Goal: Information Seeking & Learning: Check status

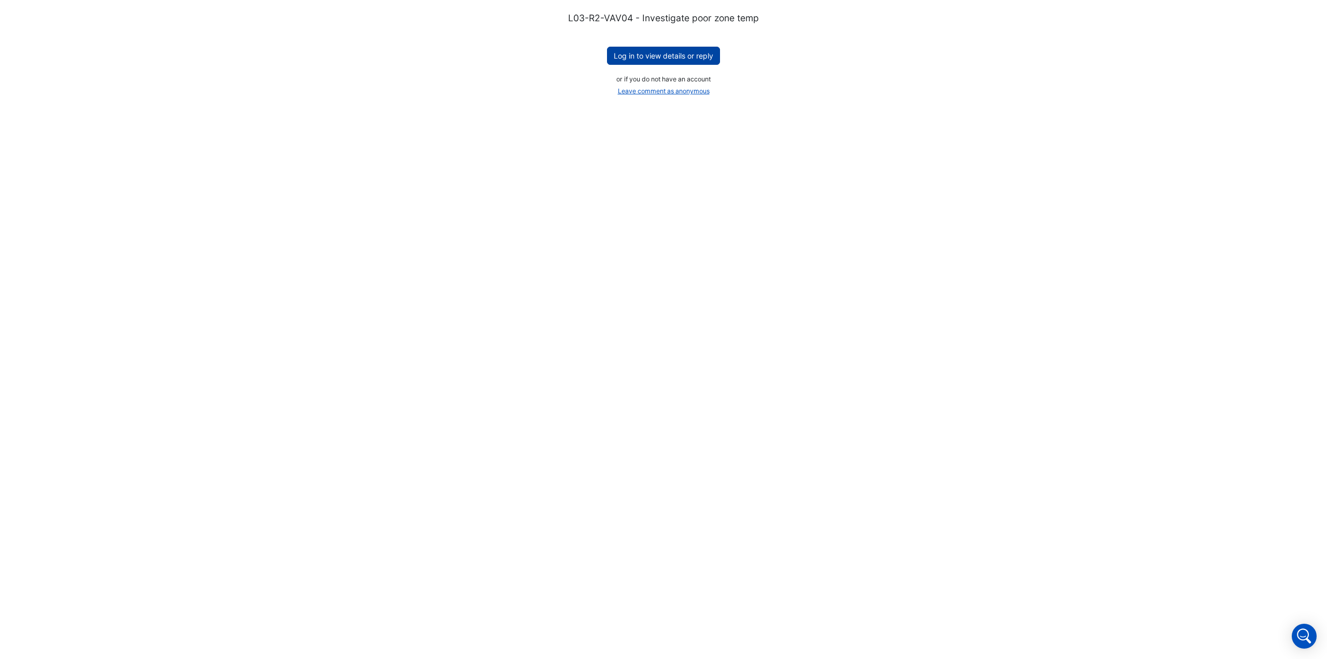
click at [660, 54] on button "Log in to view details or reply" at bounding box center [663, 56] width 113 height 18
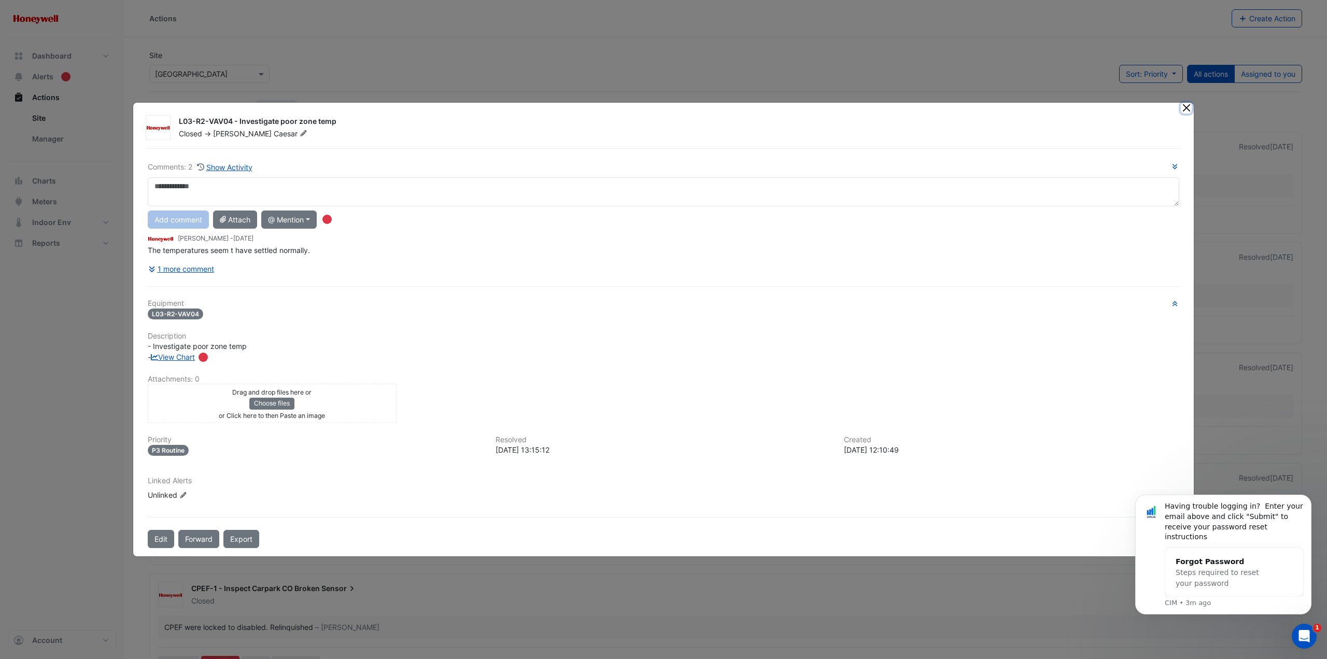
click at [1190, 107] on button "Close" at bounding box center [1186, 108] width 11 height 11
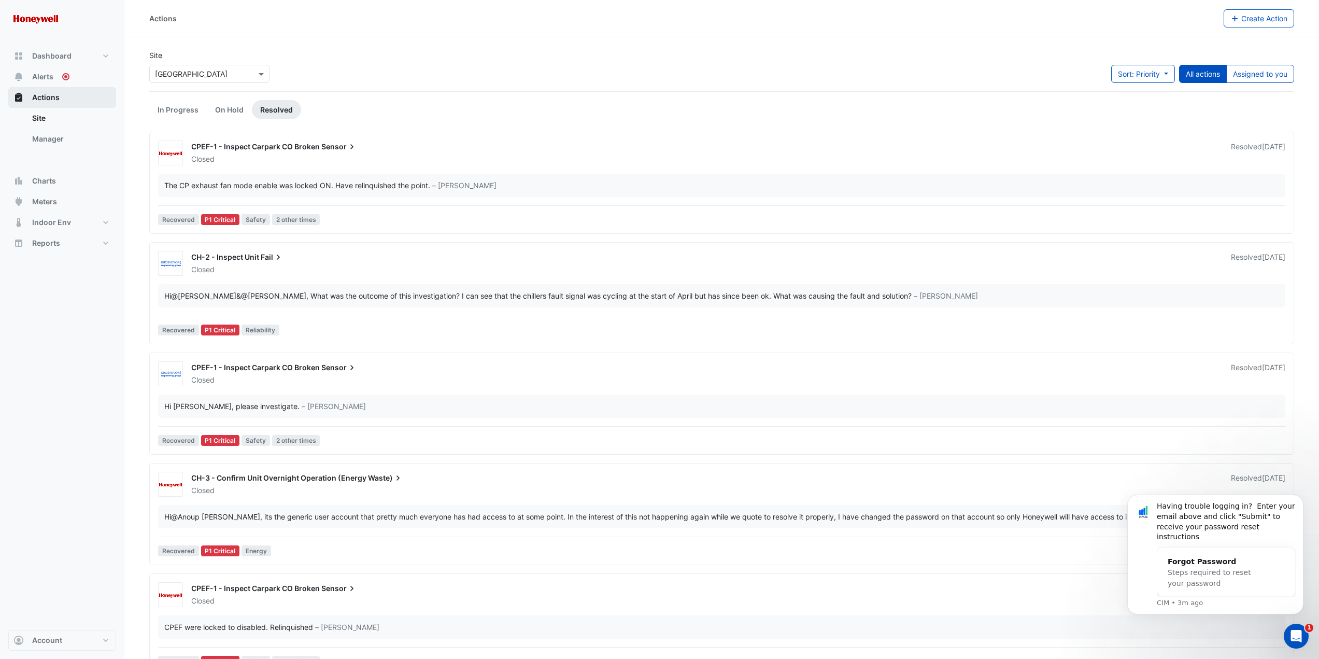
click at [43, 94] on span "Actions" at bounding box center [45, 97] width 27 height 10
click at [47, 76] on span "Alerts" at bounding box center [42, 77] width 21 height 10
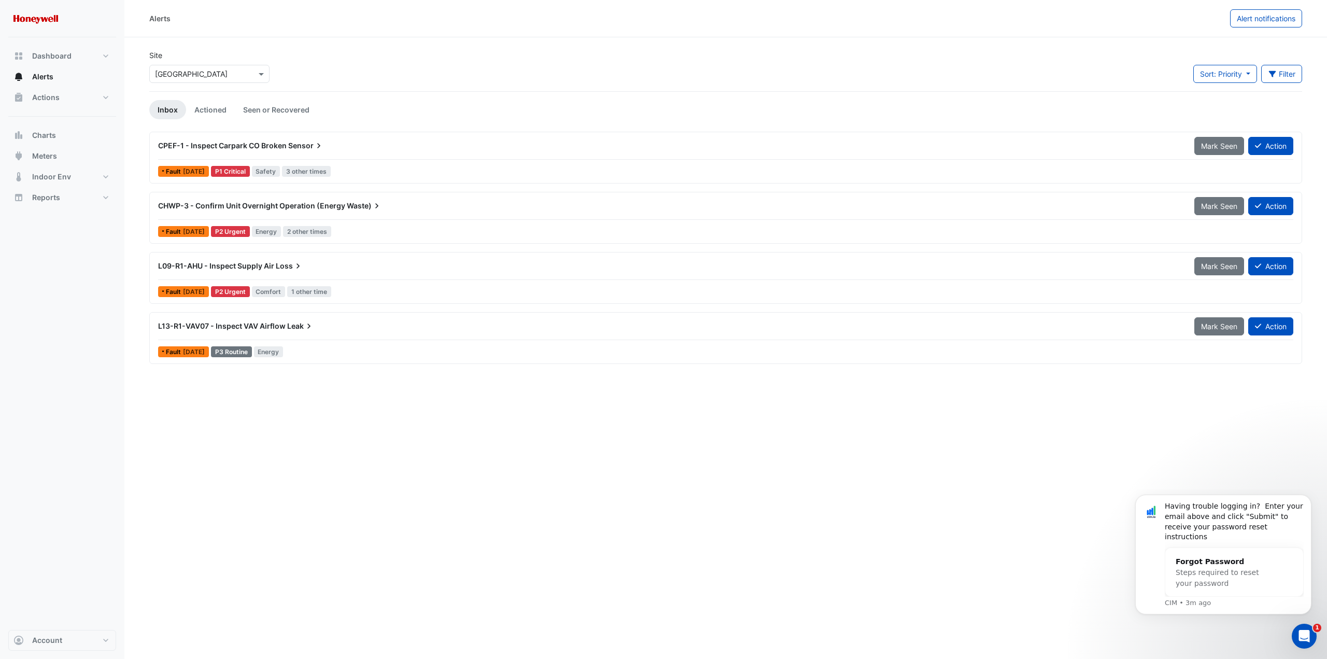
click at [347, 205] on span "Waste)" at bounding box center [364, 206] width 35 height 10
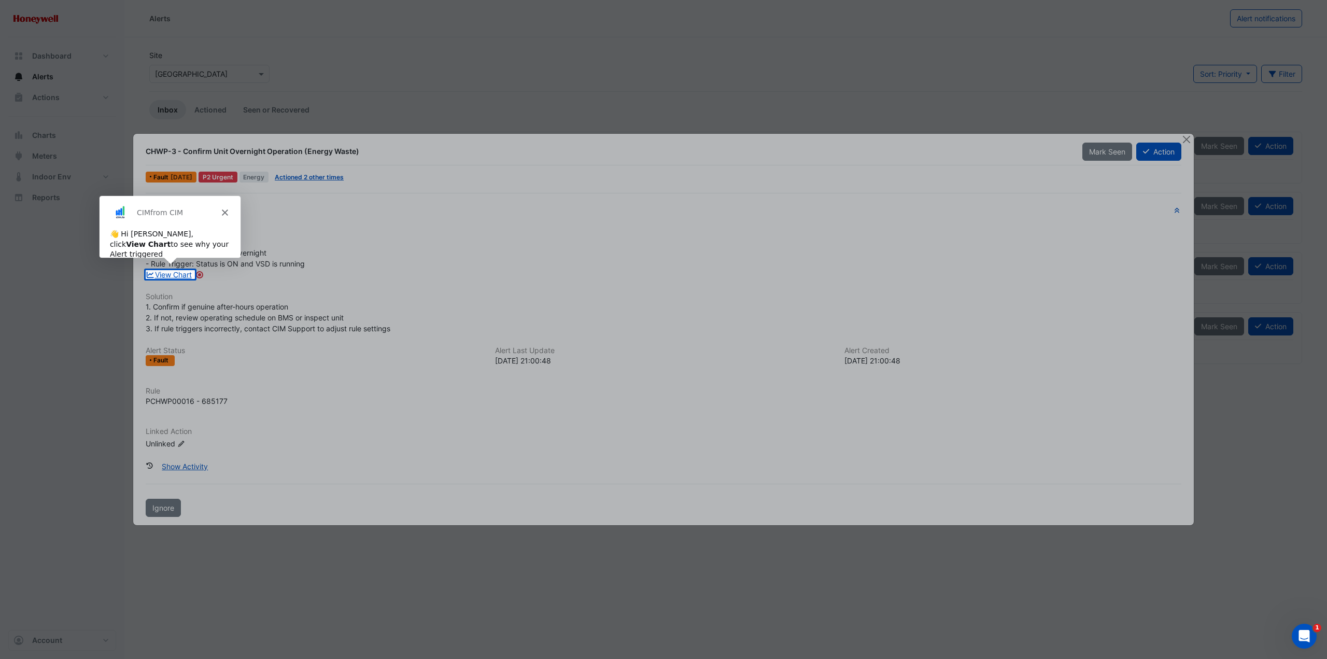
click at [317, 310] on div at bounding box center [663, 469] width 1327 height 380
click at [167, 276] on link "View Chart" at bounding box center [169, 274] width 46 height 9
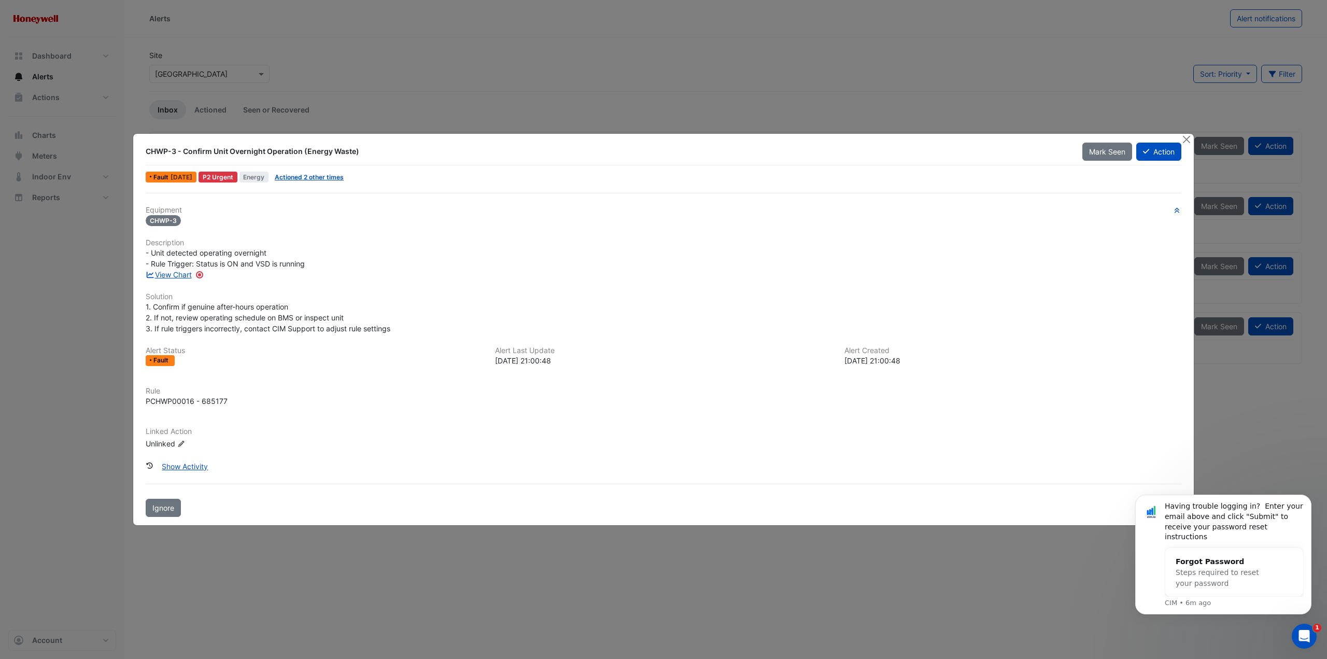
click at [237, 583] on ngb-modal-window "CHWP-3 - Confirm Unit Overnight Operation (Energy Waste) Mark Seen Action Fault…" at bounding box center [663, 329] width 1327 height 659
click at [1187, 138] on button "Close" at bounding box center [1186, 139] width 11 height 11
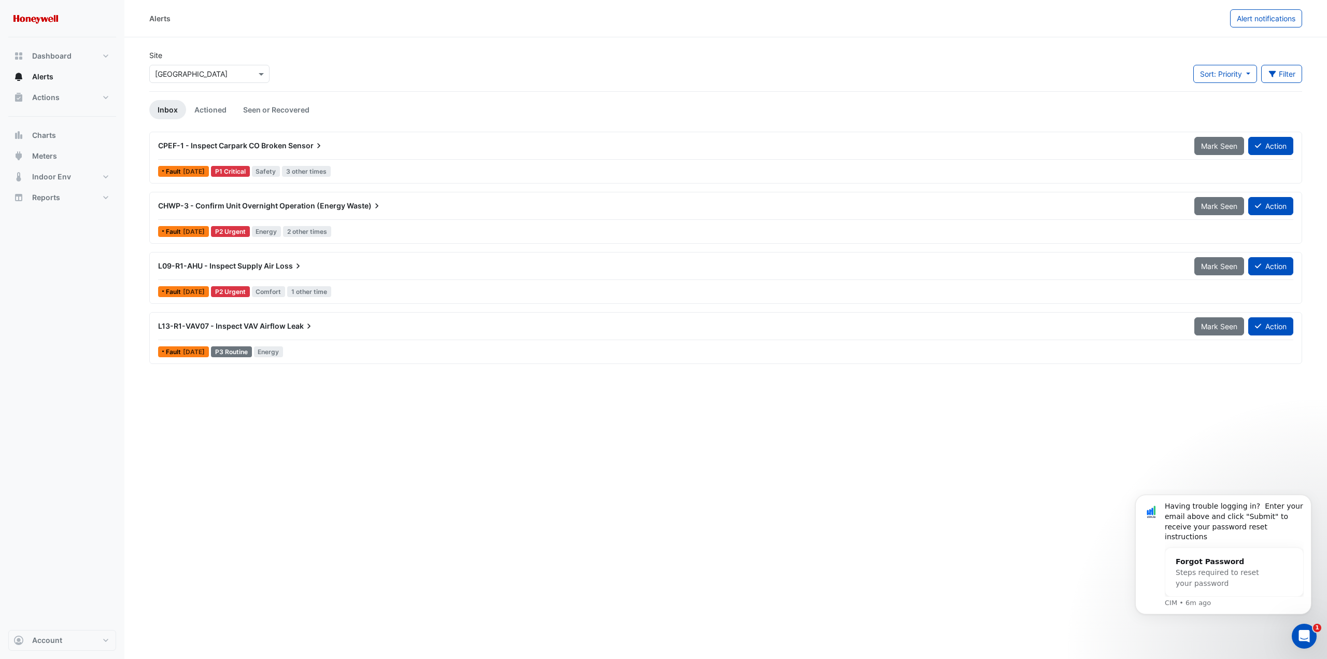
click at [210, 140] on div "CPEF-1 - Inspect Carpark CO Broken Sensor" at bounding box center [670, 145] width 1024 height 10
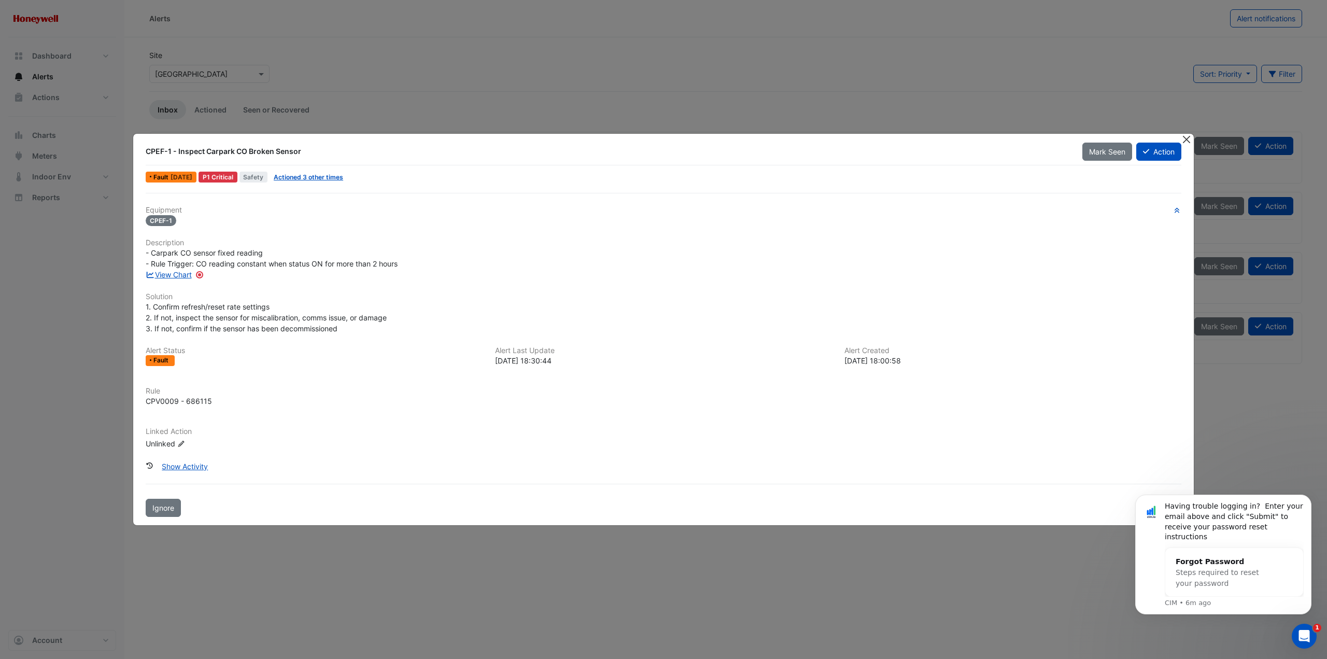
click at [1190, 137] on button "Close" at bounding box center [1186, 139] width 11 height 11
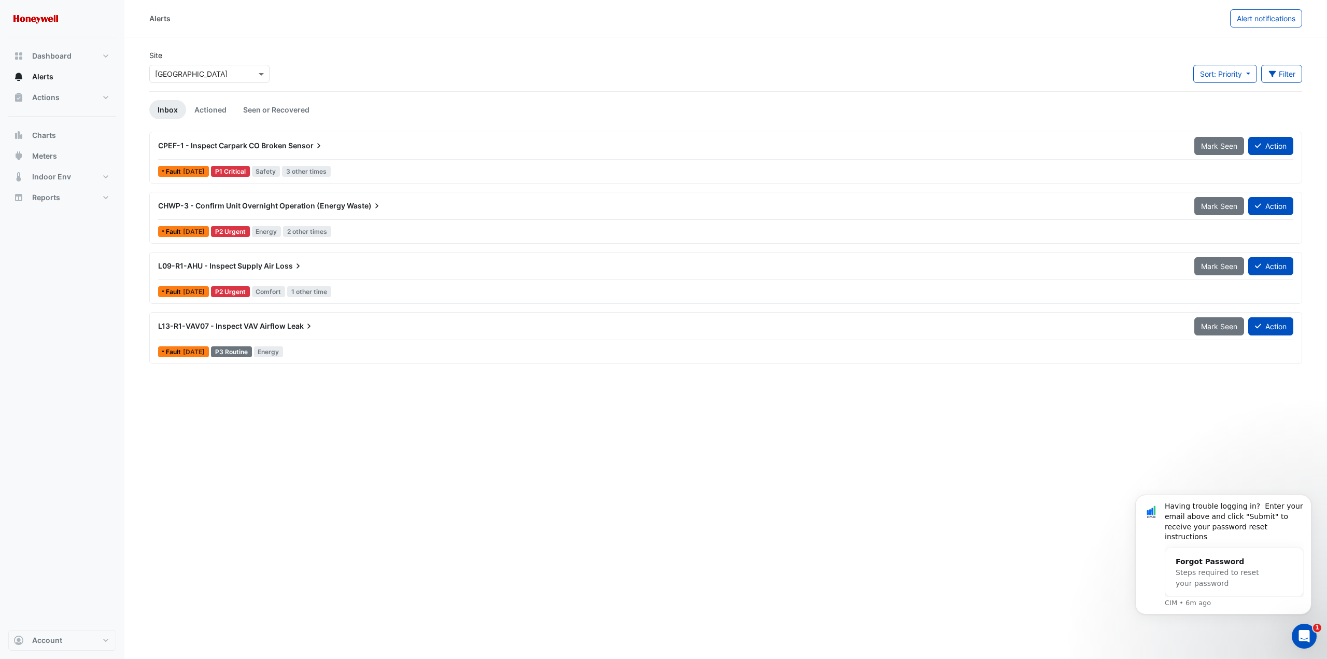
click at [314, 151] on icon at bounding box center [319, 145] width 10 height 10
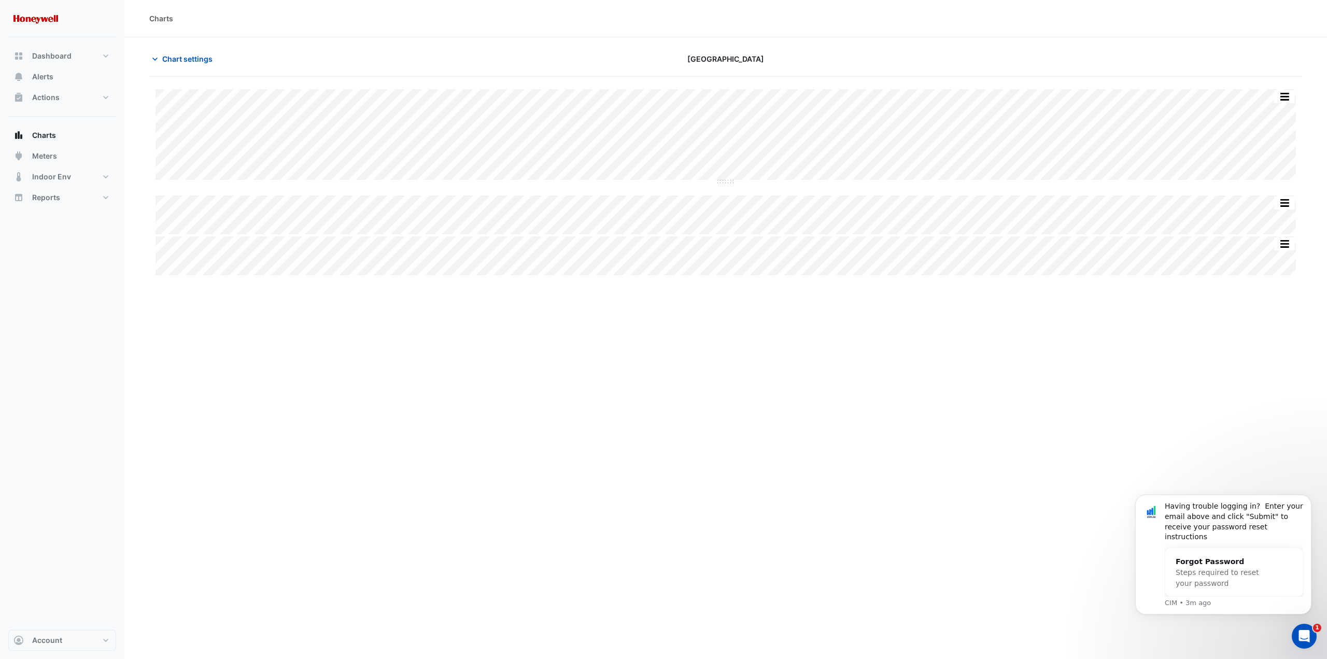
click at [998, 322] on div "Charts Chart settings Makerston House Split by Equip Split All Split None Print…" at bounding box center [725, 329] width 1203 height 659
click at [1282, 96] on button "button" at bounding box center [1284, 96] width 21 height 13
click at [157, 64] on icon "button" at bounding box center [155, 59] width 10 height 10
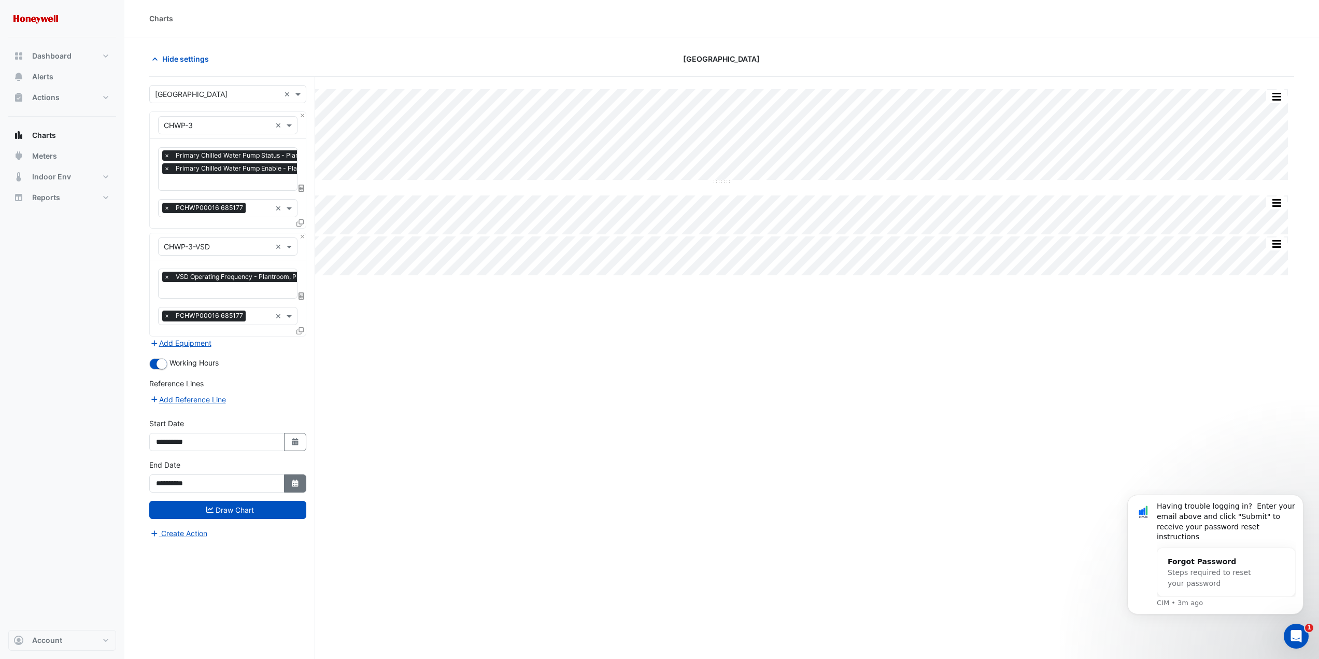
click at [297, 482] on icon "button" at bounding box center [295, 483] width 6 height 7
select select "*"
click at [218, 441] on div "31" at bounding box center [216, 443] width 17 height 17
type input "**********"
click at [247, 507] on button "Draw Chart" at bounding box center [227, 510] width 157 height 18
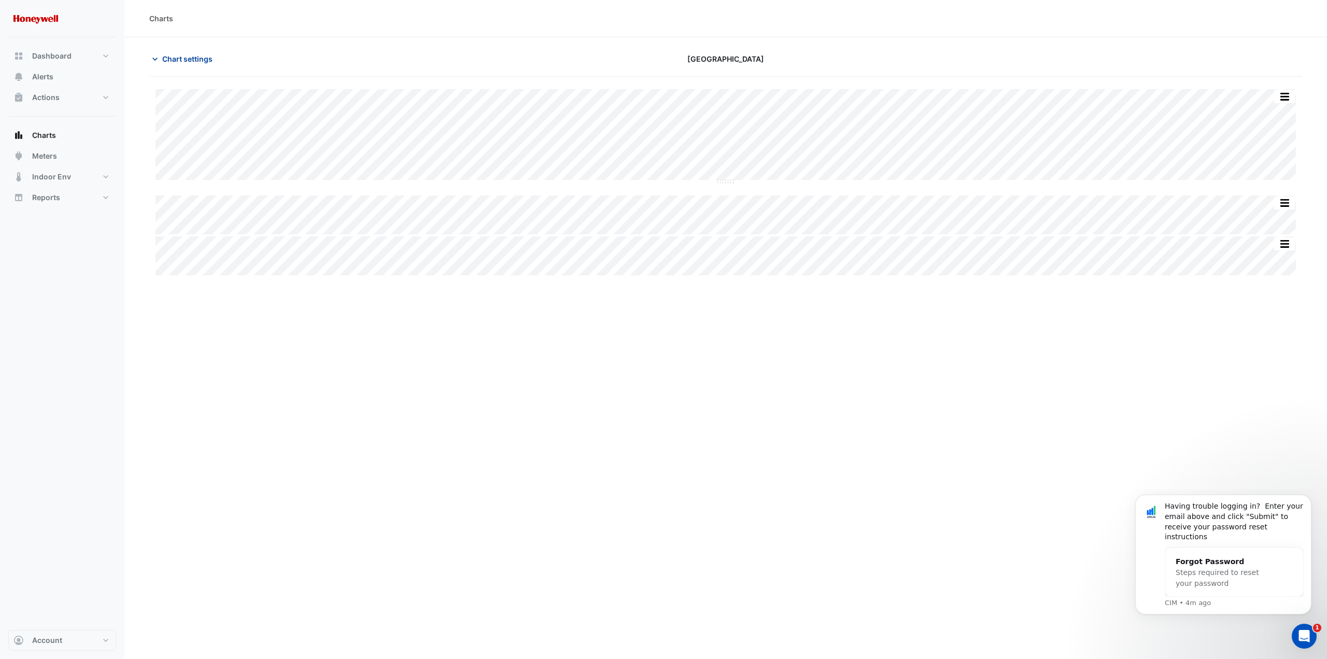
click at [153, 58] on icon "button" at bounding box center [154, 59] width 5 height 3
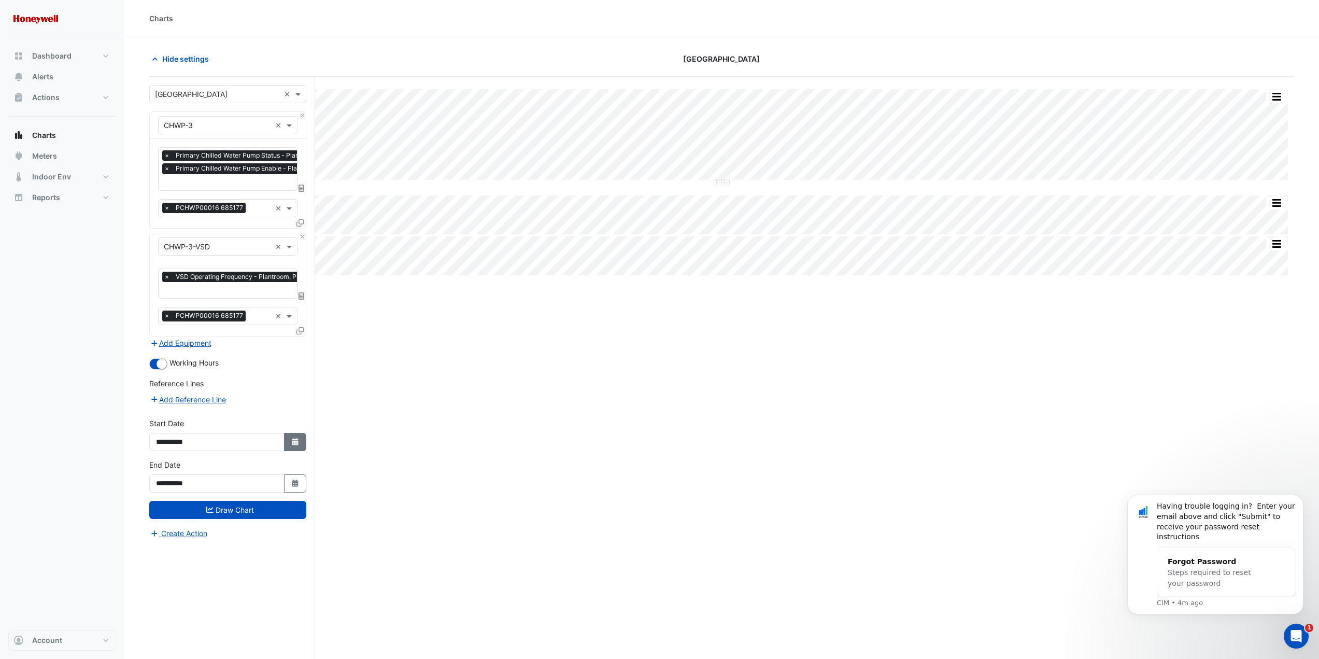
click at [298, 438] on icon "button" at bounding box center [295, 441] width 6 height 7
select select "*"
select select "****"
click at [269, 302] on span "Next month" at bounding box center [266, 303] width 8 height 8
select select "*"
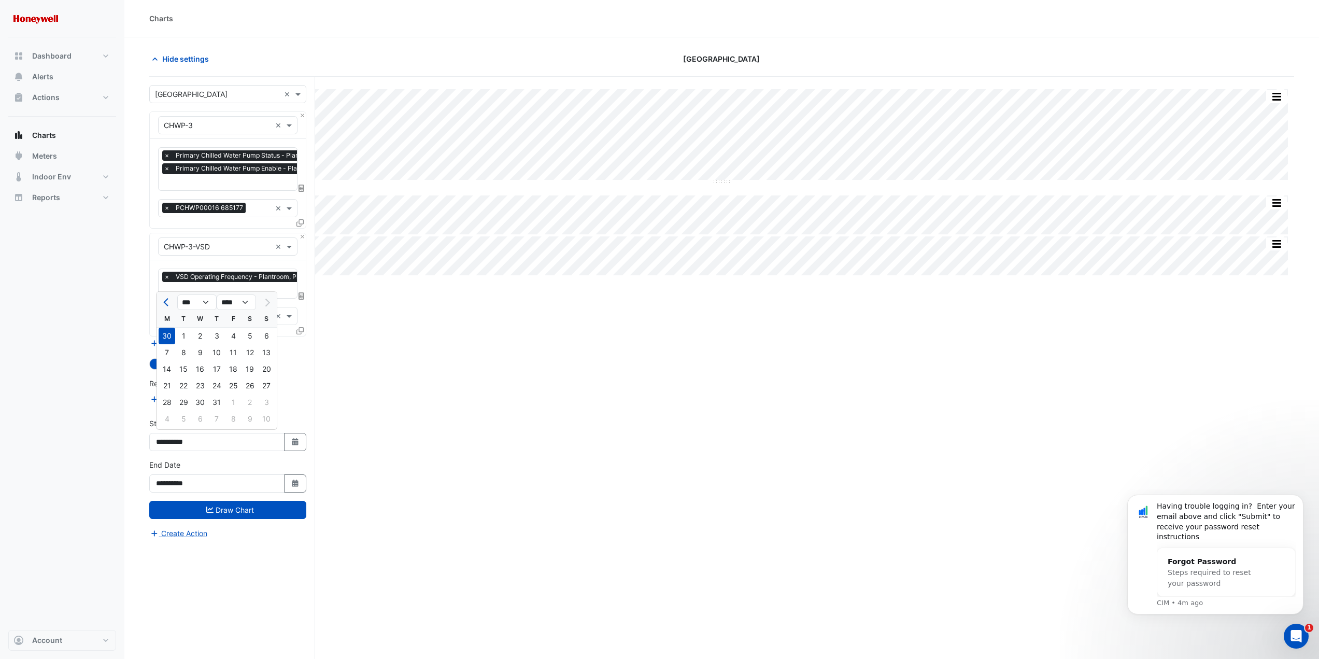
click at [233, 406] on div "28 29 30 31 1 2 3" at bounding box center [217, 402] width 120 height 17
click at [233, 402] on div "28 29 30 31 1 2 3" at bounding box center [217, 402] width 120 height 17
click at [184, 338] on div "1" at bounding box center [183, 336] width 17 height 17
type input "**********"
click at [293, 484] on icon "button" at bounding box center [295, 483] width 6 height 7
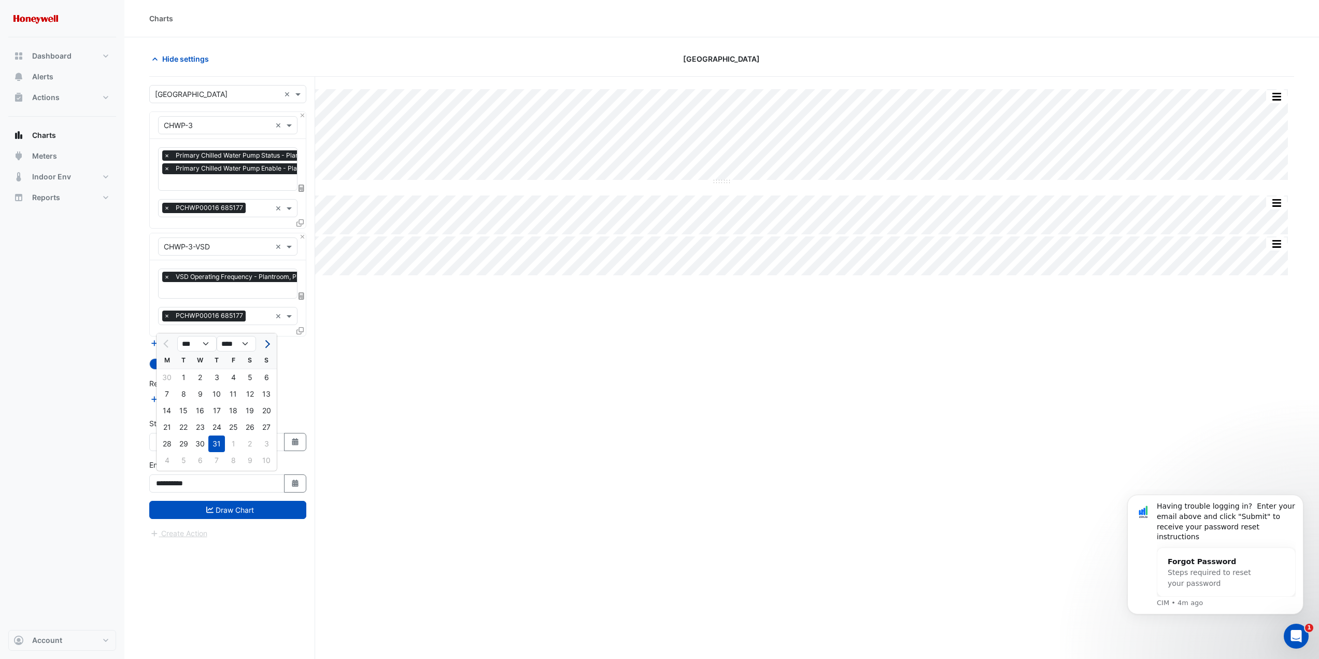
click at [267, 342] on span "Next month" at bounding box center [266, 344] width 8 height 8
select select "*"
click at [264, 445] on div "31" at bounding box center [266, 443] width 17 height 17
type input "**********"
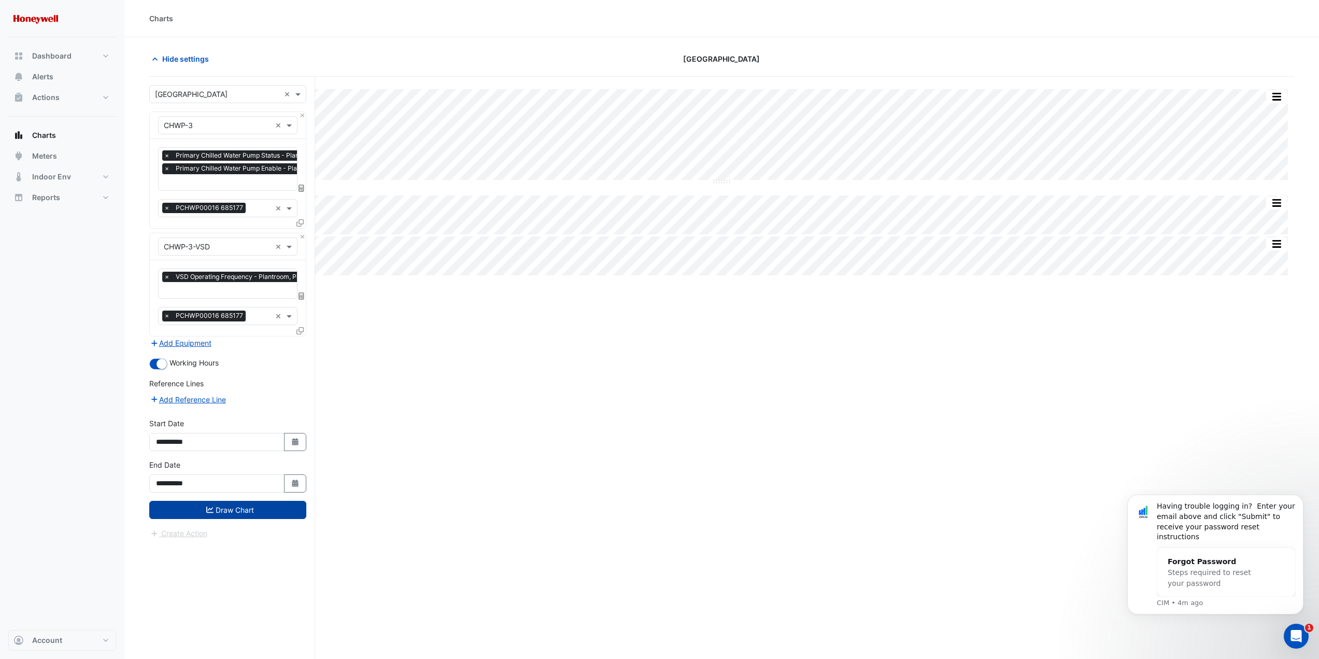
click at [250, 511] on button "Draw Chart" at bounding box center [227, 510] width 157 height 18
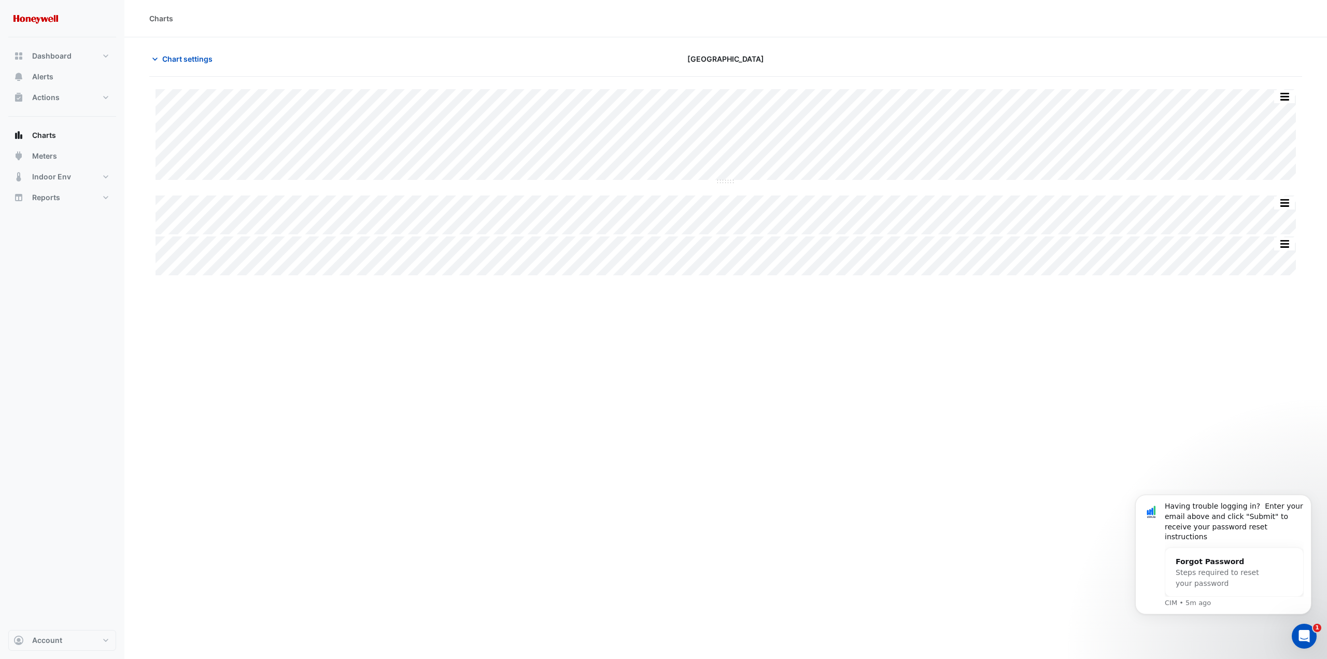
drag, startPoint x: 387, startPoint y: 389, endPoint x: 343, endPoint y: 376, distance: 46.6
click at [387, 389] on div "Charts Chart settings Makerston House Split by Equip Split All Split None Print…" at bounding box center [725, 329] width 1203 height 659
click at [58, 80] on button "Alerts" at bounding box center [62, 76] width 108 height 21
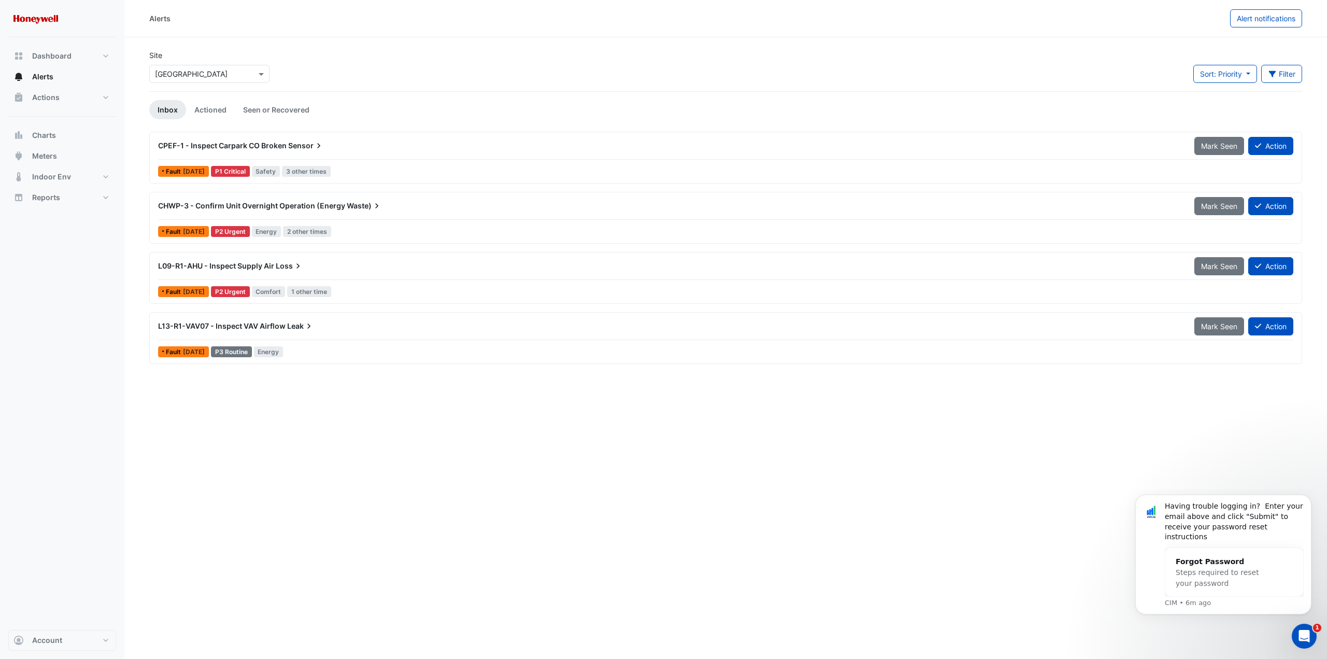
click at [287, 265] on span "Loss" at bounding box center [289, 266] width 27 height 10
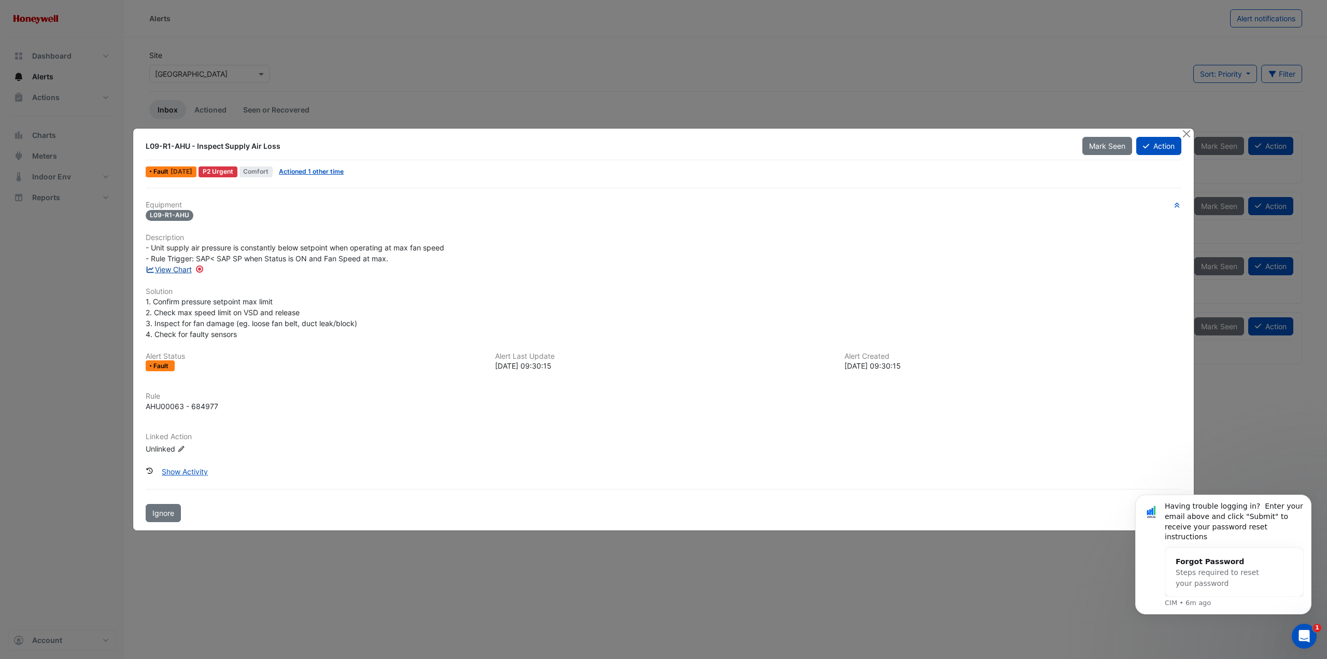
click at [178, 266] on link "View Chart" at bounding box center [169, 269] width 46 height 9
